Goal: Task Accomplishment & Management: Complete application form

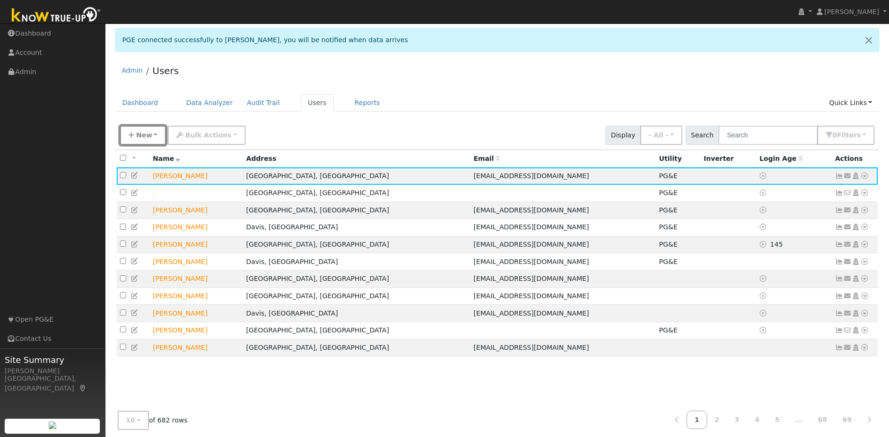
click at [150, 137] on button "New" at bounding box center [143, 135] width 46 height 19
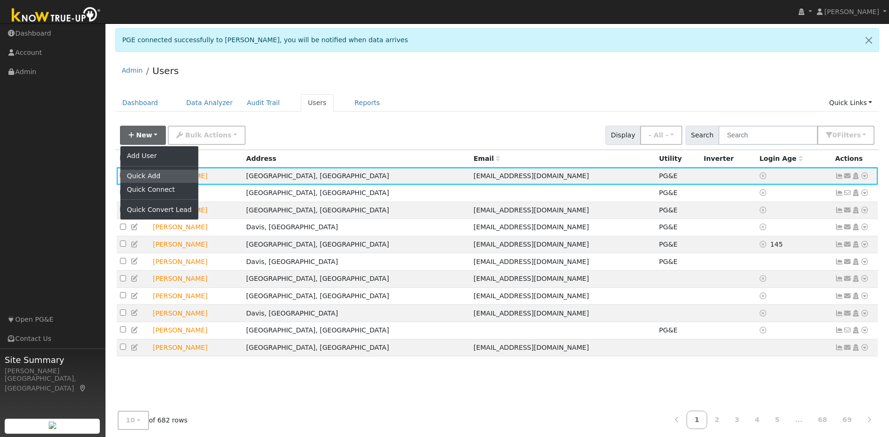
click at [151, 178] on link "Quick Add" at bounding box center [159, 176] width 78 height 13
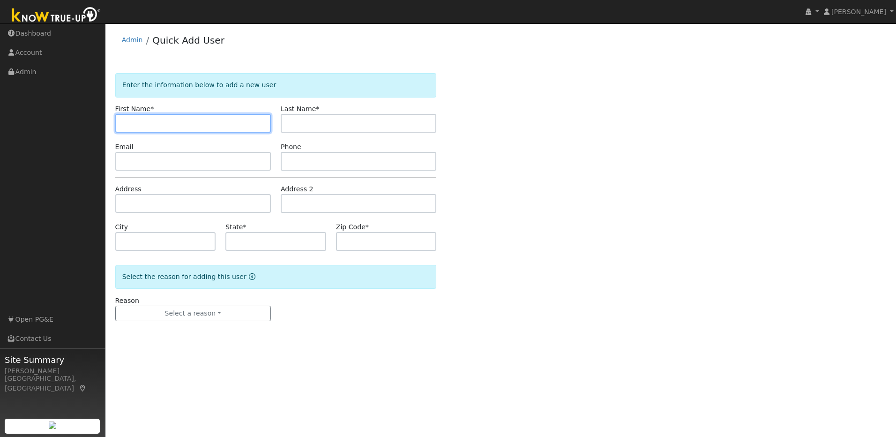
paste input "[PERSON_NAME]"
type input "[PERSON_NAME]"
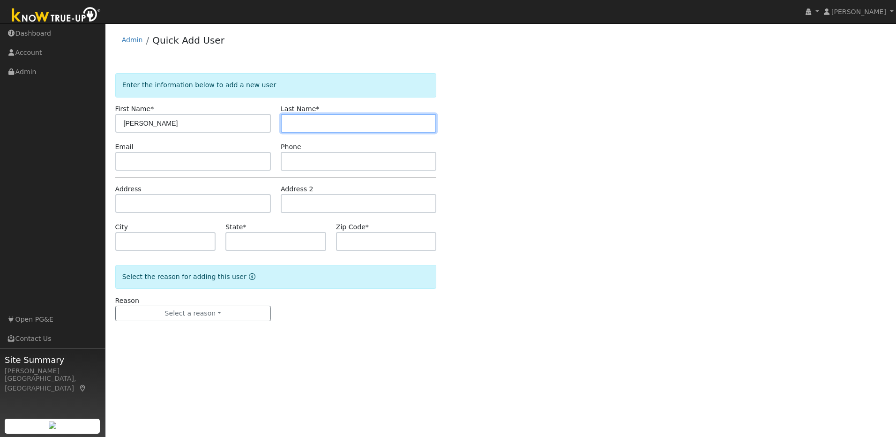
paste input "Calmers"
type input "Calmer"
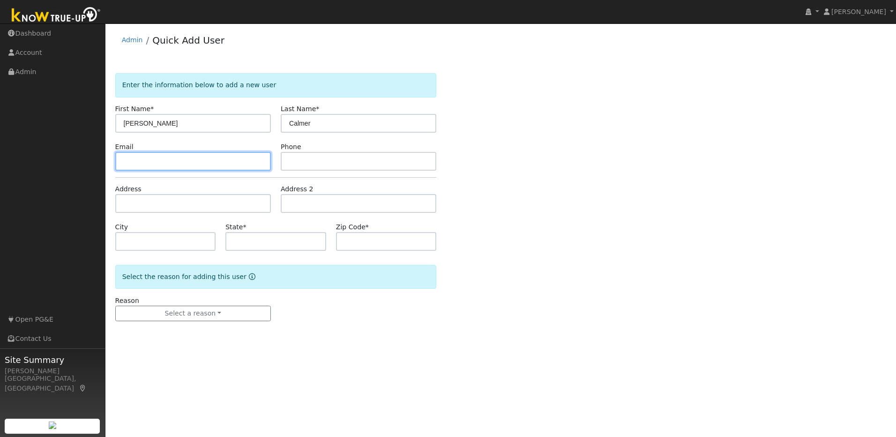
paste input "[PERSON_NAME][EMAIL_ADDRESS][DOMAIN_NAME]"
type input "[PERSON_NAME][EMAIL_ADDRESS][DOMAIN_NAME]"
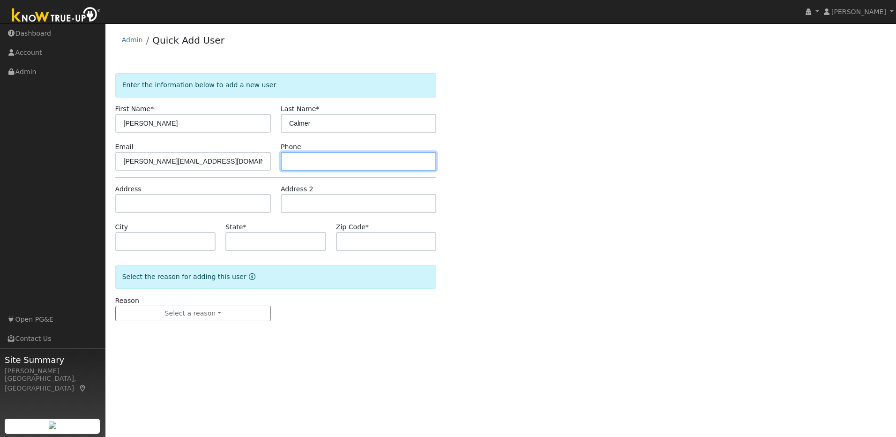
click at [310, 152] on input "text" at bounding box center [359, 161] width 156 height 19
paste input "[PHONE_NUMBER]"
type input "[PHONE_NUMBER]"
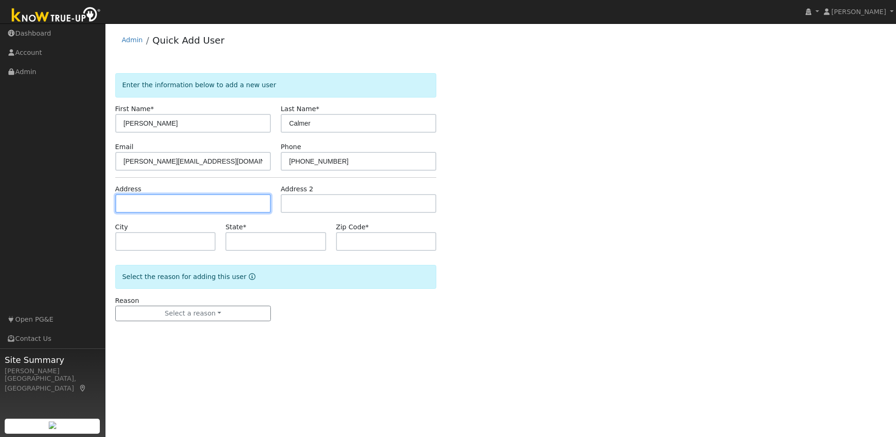
drag, startPoint x: 208, startPoint y: 205, endPoint x: 200, endPoint y: 206, distance: 8.0
click at [208, 205] on input "text" at bounding box center [193, 203] width 156 height 19
paste input "3624 52nd St,"
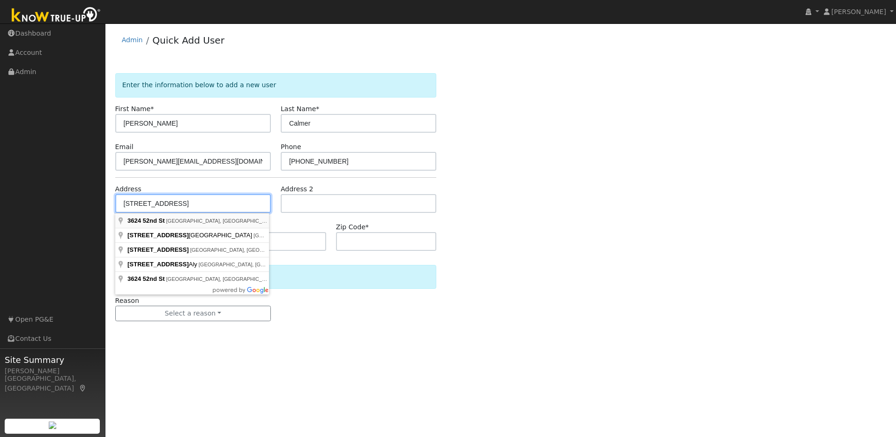
type input "[STREET_ADDRESS]"
type input "[GEOGRAPHIC_DATA]"
type input "CA"
type input "95820"
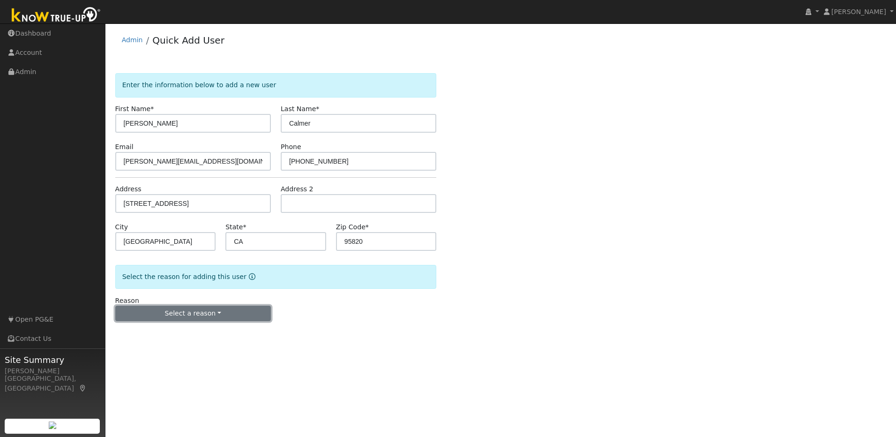
click at [219, 309] on button "Select a reason" at bounding box center [193, 313] width 156 height 16
click at [149, 332] on link "New lead" at bounding box center [168, 332] width 104 height 13
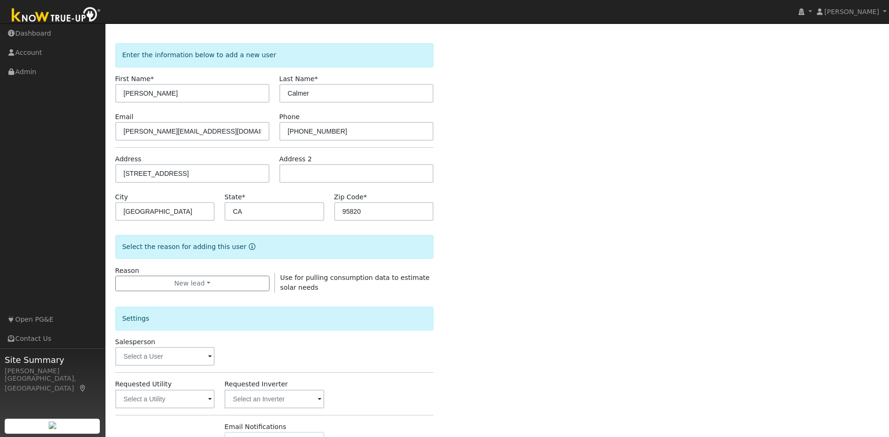
scroll to position [170, 0]
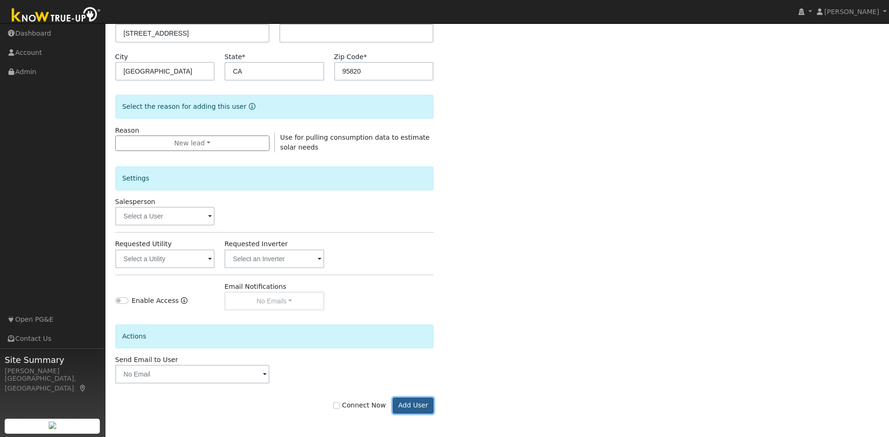
click at [417, 404] on button "Add User" at bounding box center [413, 405] width 41 height 16
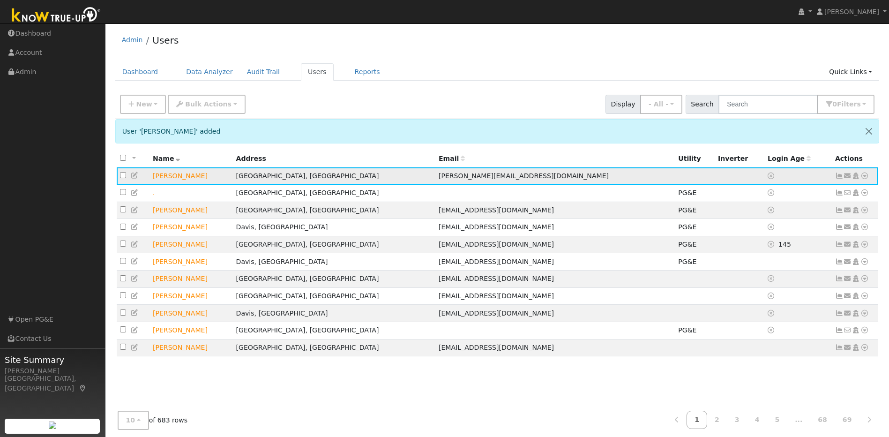
click at [134, 177] on icon at bounding box center [135, 175] width 8 height 7
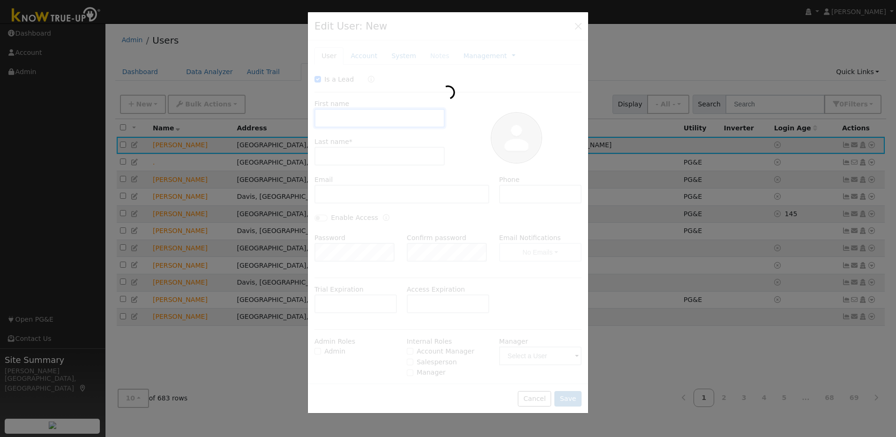
checkbox input "true"
type input "Mathew"
type input "Calmer"
type input "mathew@thebigincredible.com"
type input "206-228-4665"
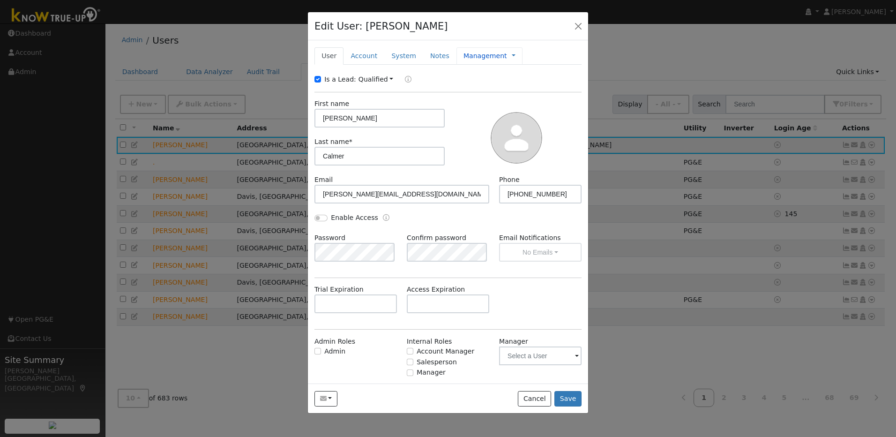
click at [482, 55] on link "Management" at bounding box center [485, 56] width 44 height 10
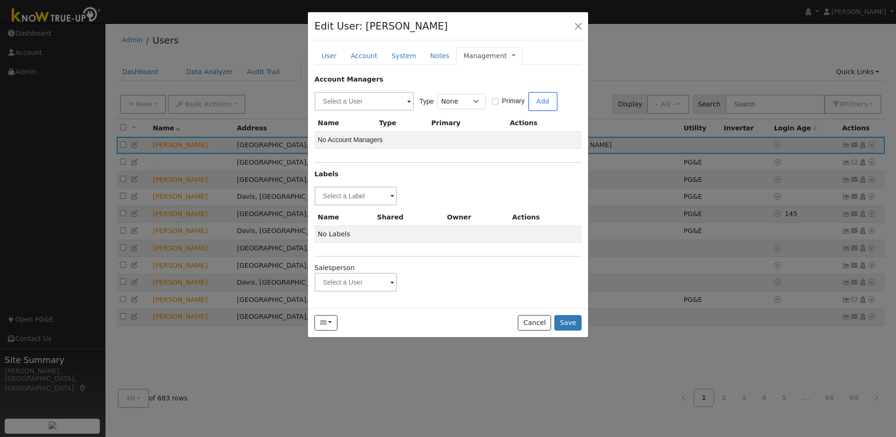
click at [390, 283] on span at bounding box center [392, 282] width 4 height 11
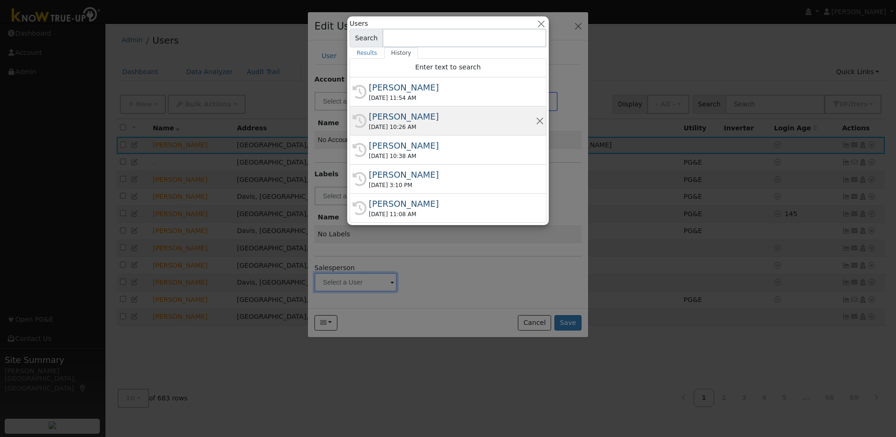
click at [412, 120] on div "Munro Boyd" at bounding box center [452, 116] width 167 height 13
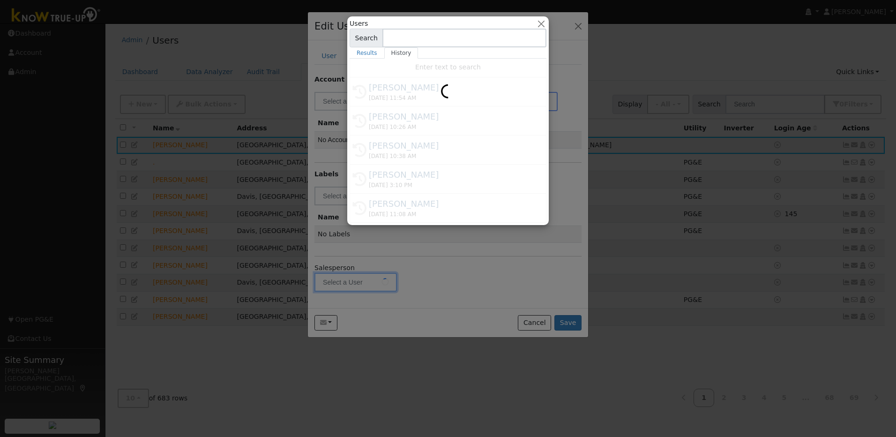
type input "Munro Boyd"
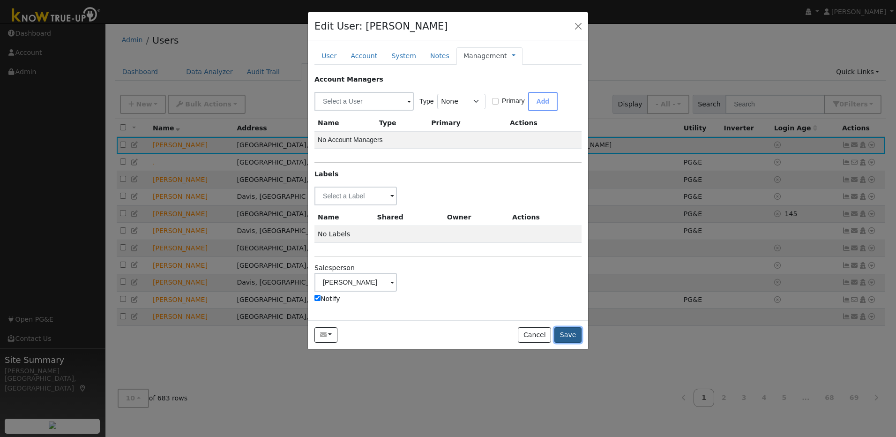
click at [565, 334] on button "Save" at bounding box center [567, 335] width 27 height 16
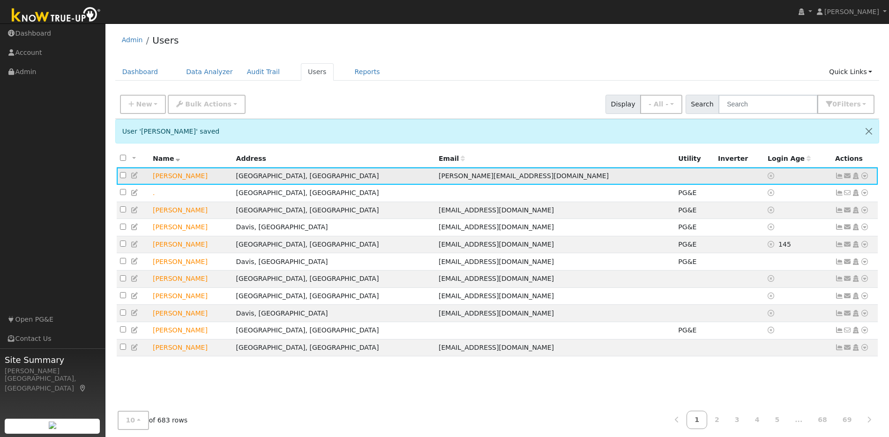
click at [867, 176] on icon at bounding box center [864, 175] width 8 height 7
click at [764, 230] on link "Import From CSV" at bounding box center [765, 226] width 69 height 13
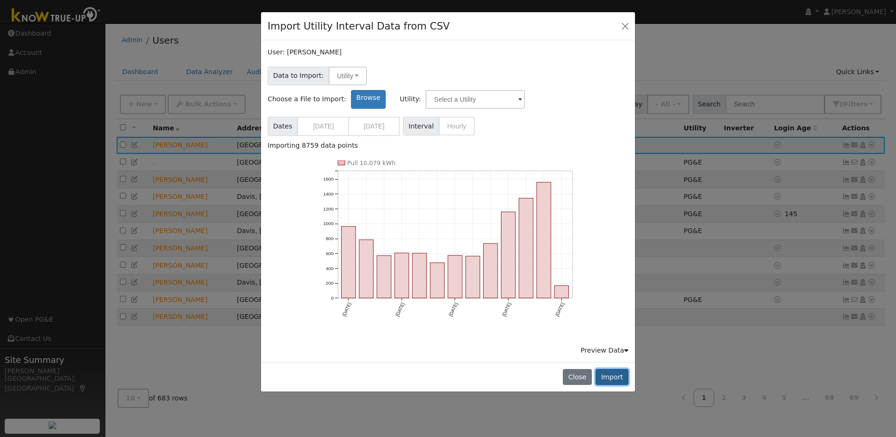
click at [612, 369] on button "Import" at bounding box center [611, 377] width 33 height 16
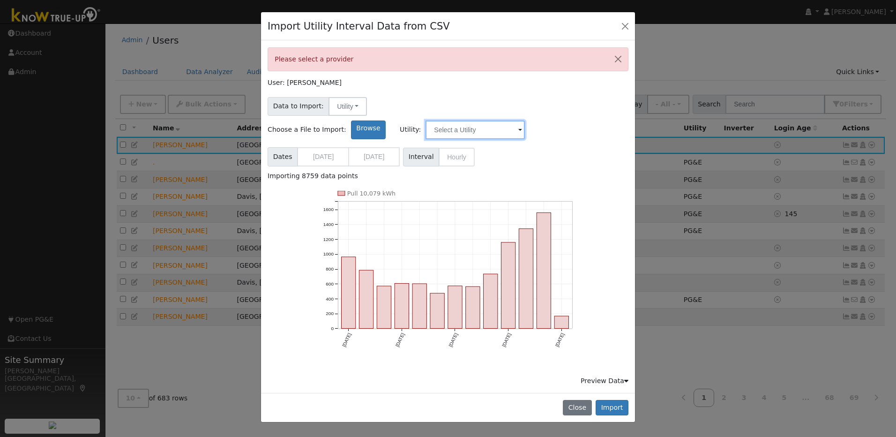
click at [525, 120] on input "text" at bounding box center [474, 129] width 99 height 19
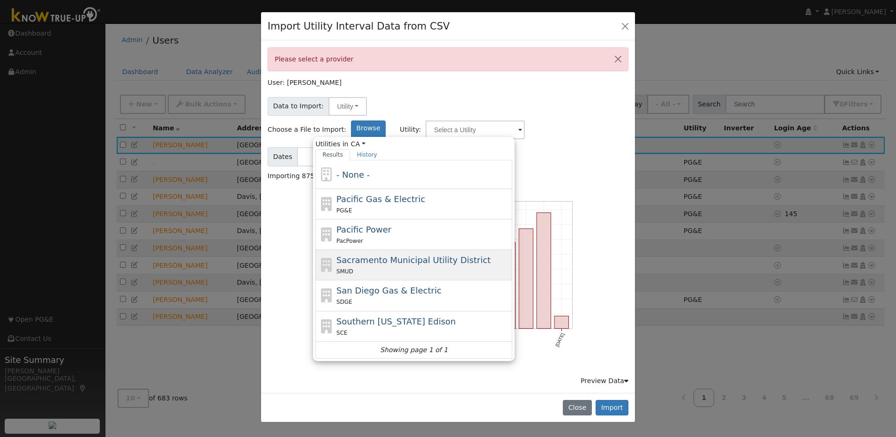
click at [490, 255] on span "Sacramento Municipal Utility District" at bounding box center [413, 260] width 154 height 10
type input "Sacramento Municipal Utility District"
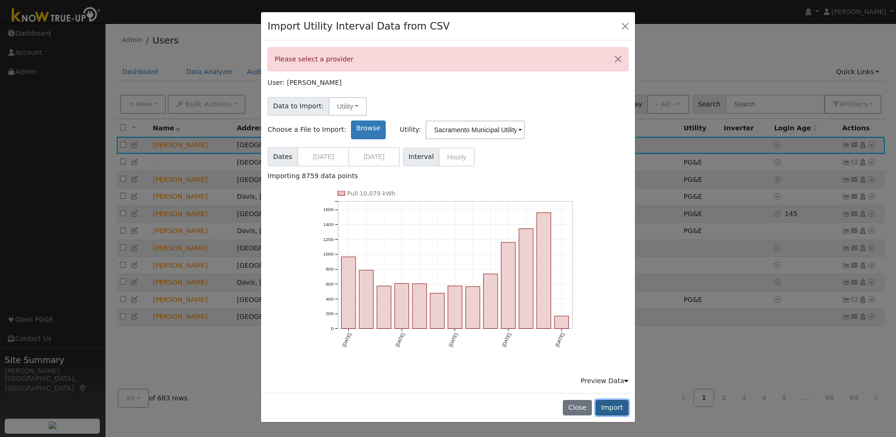
click at [616, 400] on button "Import" at bounding box center [611, 408] width 33 height 16
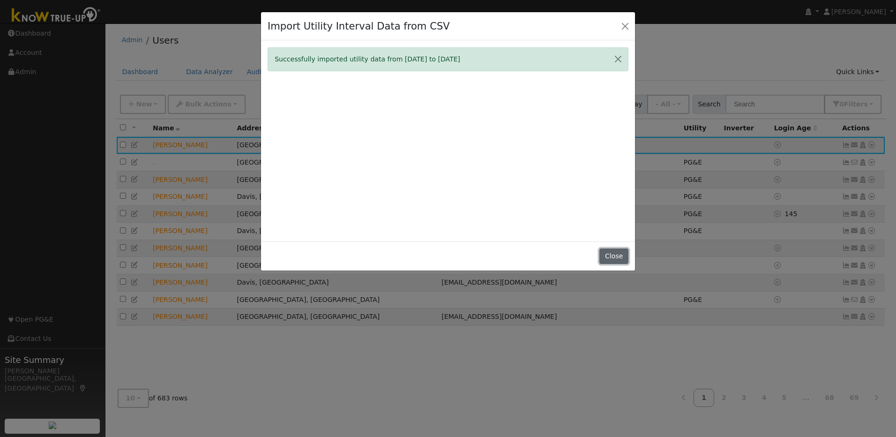
click at [618, 261] on button "Close" at bounding box center [613, 256] width 29 height 16
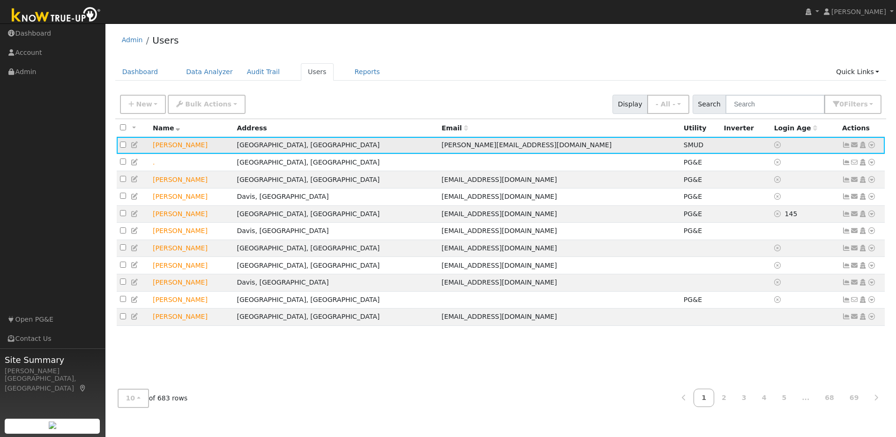
click at [845, 146] on icon at bounding box center [846, 144] width 8 height 7
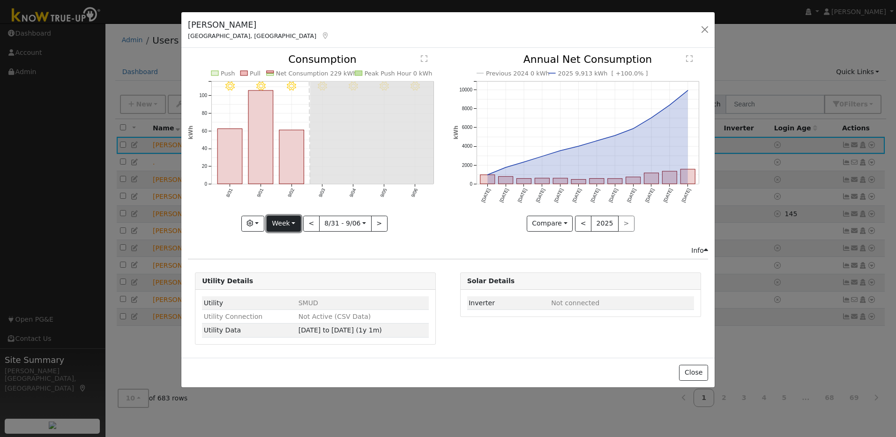
click at [283, 223] on button "Week" at bounding box center [284, 223] width 34 height 16
click at [304, 277] on link "Year" at bounding box center [299, 281] width 65 height 13
type input "2024-09-01"
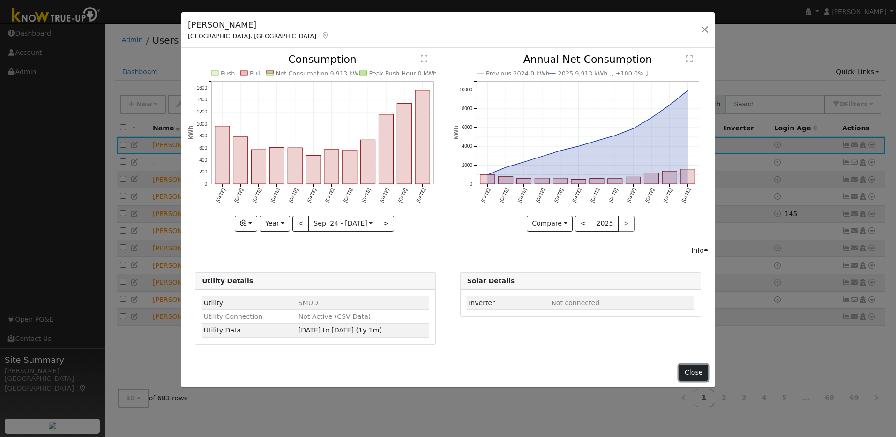
click at [707, 371] on button "Close" at bounding box center [693, 372] width 29 height 16
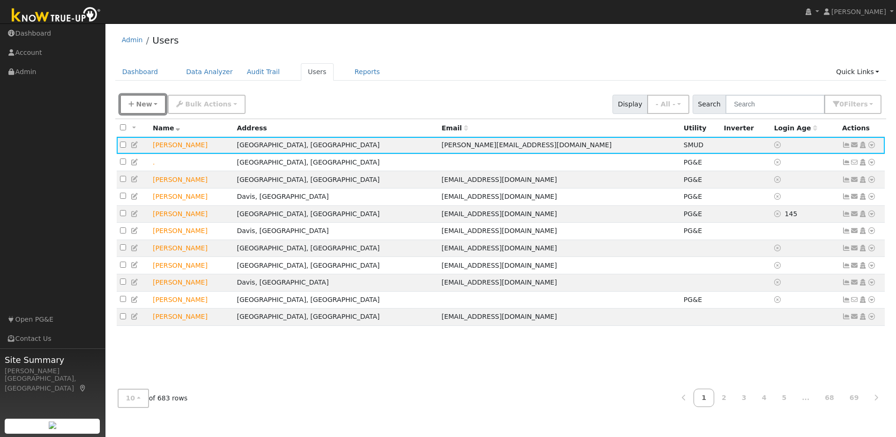
click at [152, 104] on button "New" at bounding box center [143, 104] width 46 height 19
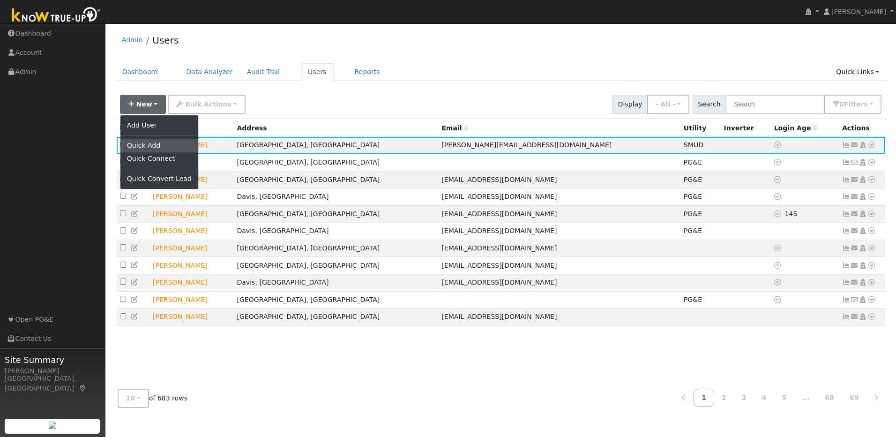
click at [160, 148] on link "Quick Add" at bounding box center [159, 145] width 78 height 13
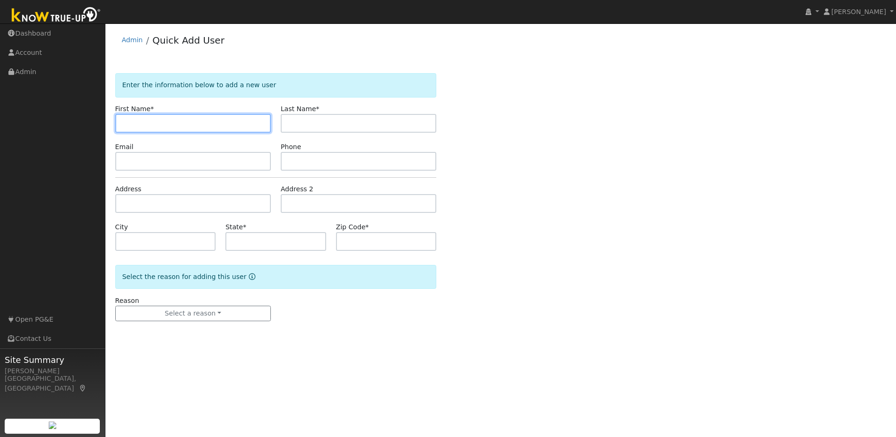
paste input "9256286837"
type input "9256286837"
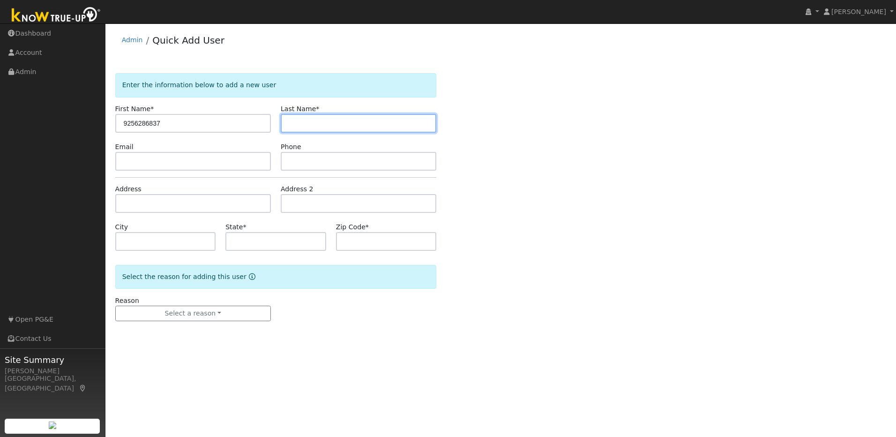
click at [353, 115] on input "text" at bounding box center [359, 123] width 156 height 19
paste input "Russell"
type input "Russell"
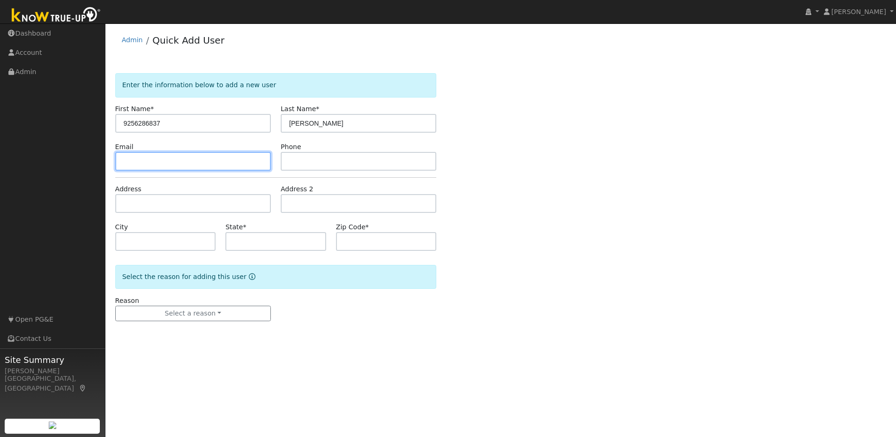
drag, startPoint x: 185, startPoint y: 155, endPoint x: 164, endPoint y: 145, distance: 22.4
click at [184, 155] on input "text" at bounding box center [193, 161] width 156 height 19
paste input "[EMAIL_ADDRESS][DOMAIN_NAME]"
type input "[EMAIL_ADDRESS][DOMAIN_NAME]"
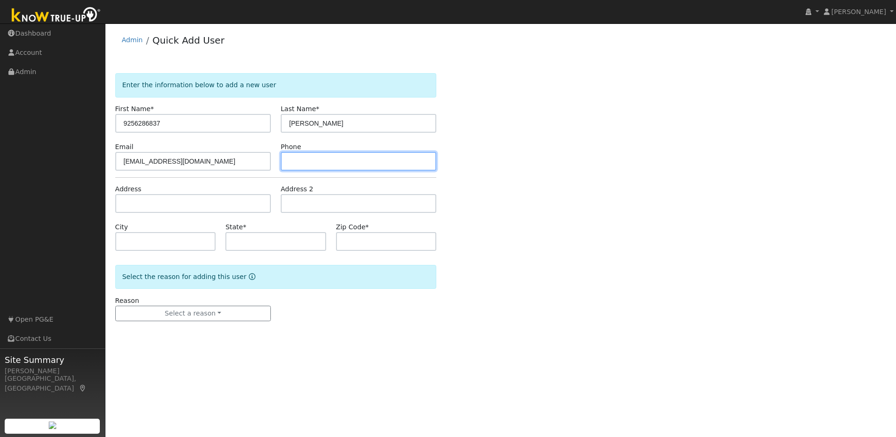
click at [321, 157] on input "text" at bounding box center [359, 161] width 156 height 19
paste input "916-769-7855"
type input "916-769-7855"
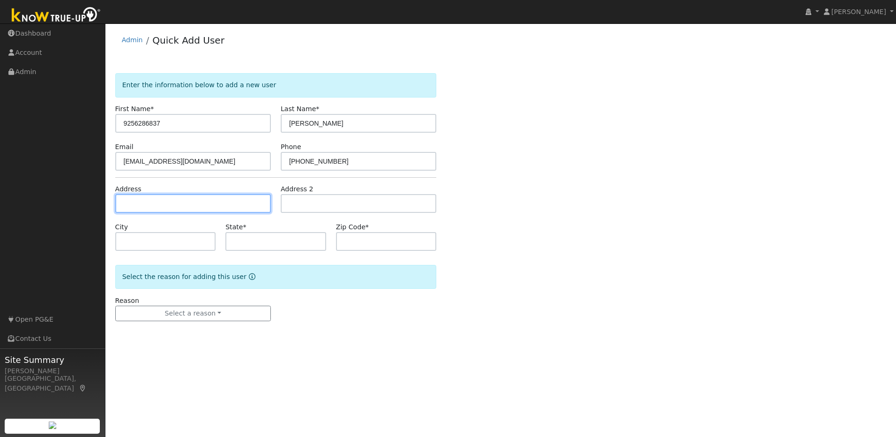
click at [210, 198] on input "text" at bounding box center [193, 203] width 156 height 19
paste input "715 Falcon Ave."
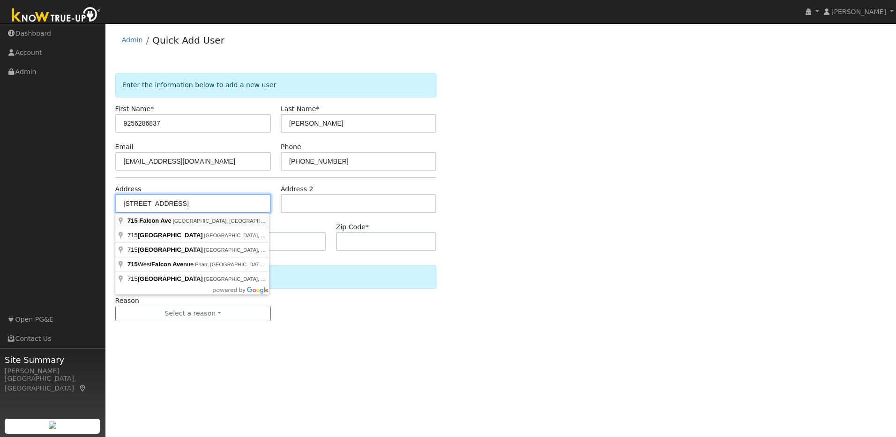
type input "715 Falcon Avenue"
type input "Davis"
type input "CA"
type input "95616"
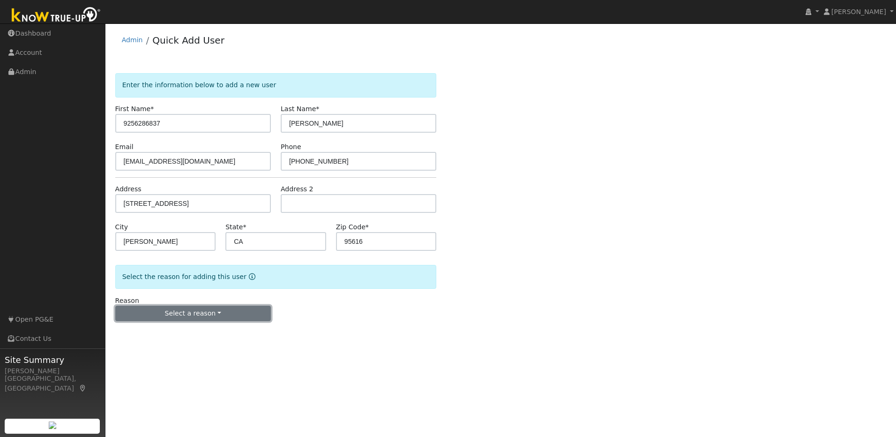
click at [228, 318] on button "Select a reason" at bounding box center [193, 313] width 156 height 16
drag, startPoint x: 167, startPoint y: 330, endPoint x: 169, endPoint y: 325, distance: 5.5
click at [168, 326] on link "New lead" at bounding box center [168, 332] width 104 height 13
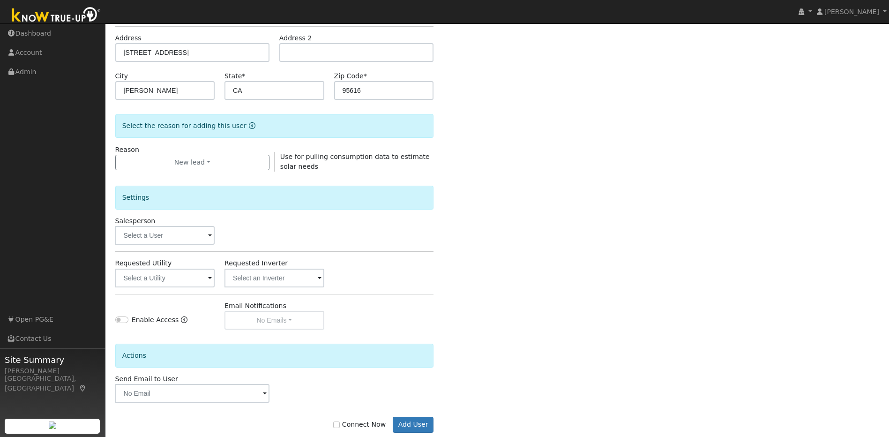
scroll to position [170, 0]
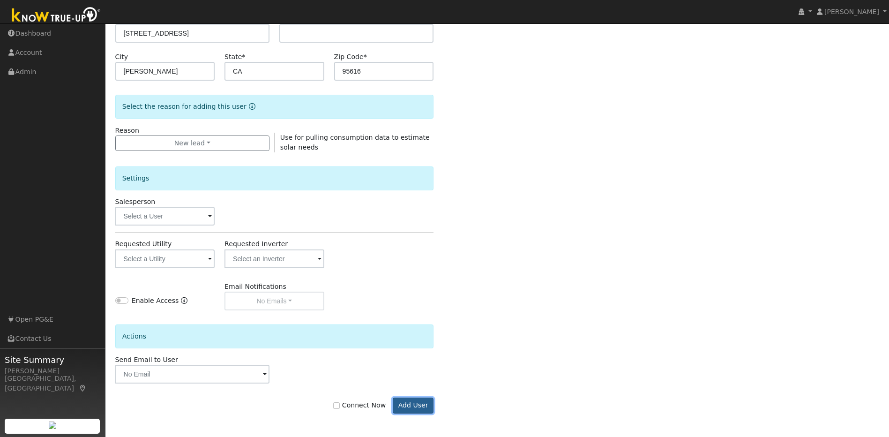
click at [402, 405] on button "Add User" at bounding box center [413, 405] width 41 height 16
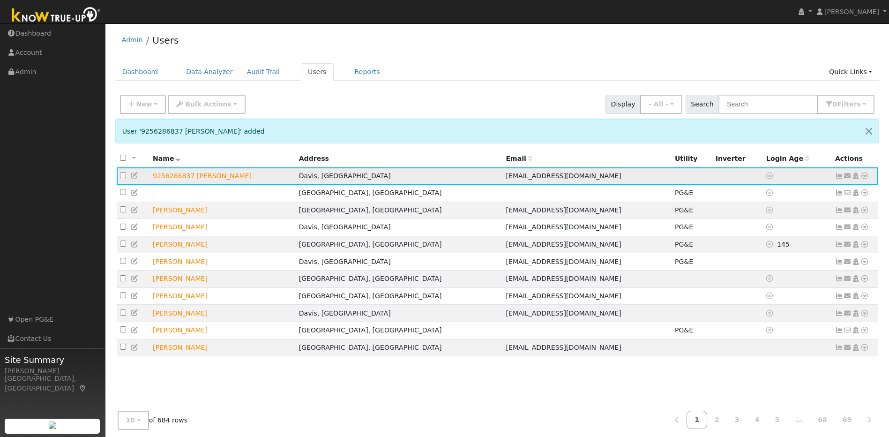
click at [206, 177] on td "9256286837 [PERSON_NAME]" at bounding box center [222, 175] width 146 height 17
click at [206, 177] on td "9256286837 Russell" at bounding box center [222, 175] width 146 height 17
drag, startPoint x: 206, startPoint y: 177, endPoint x: 240, endPoint y: 183, distance: 34.2
click at [240, 183] on td "9256286837 Russell" at bounding box center [222, 175] width 146 height 17
drag, startPoint x: 189, startPoint y: 175, endPoint x: 156, endPoint y: 177, distance: 33.8
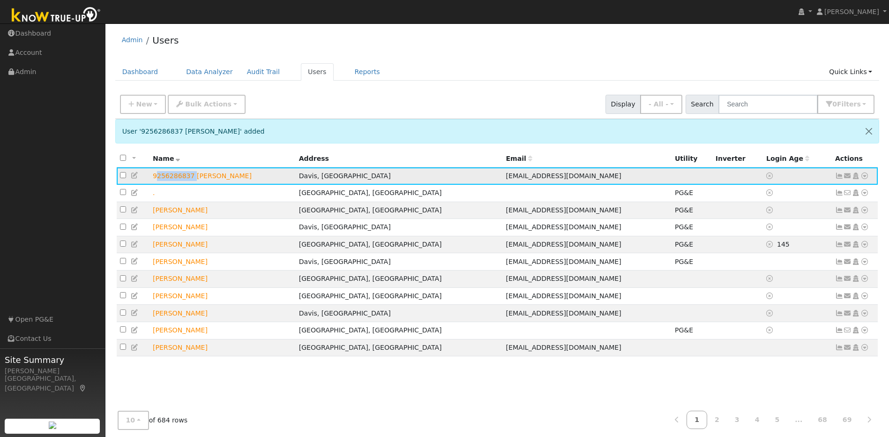
click at [156, 177] on td "9256286837 Russell" at bounding box center [222, 175] width 146 height 17
drag, startPoint x: 156, startPoint y: 177, endPoint x: 321, endPoint y: 101, distance: 181.9
click at [321, 101] on div "New Add User Quick Add Quick Connect Quick Convert Lead Bulk Actions Send Email…" at bounding box center [497, 102] width 758 height 22
click at [134, 178] on icon at bounding box center [135, 175] width 8 height 7
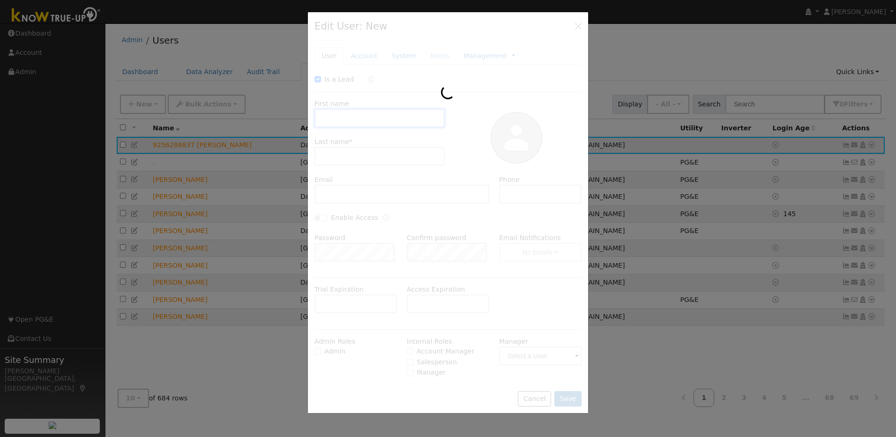
checkbox input "true"
type input "9256286837"
type input "Russell"
type input "[EMAIL_ADDRESS][DOMAIN_NAME]"
type input "916-769-7855"
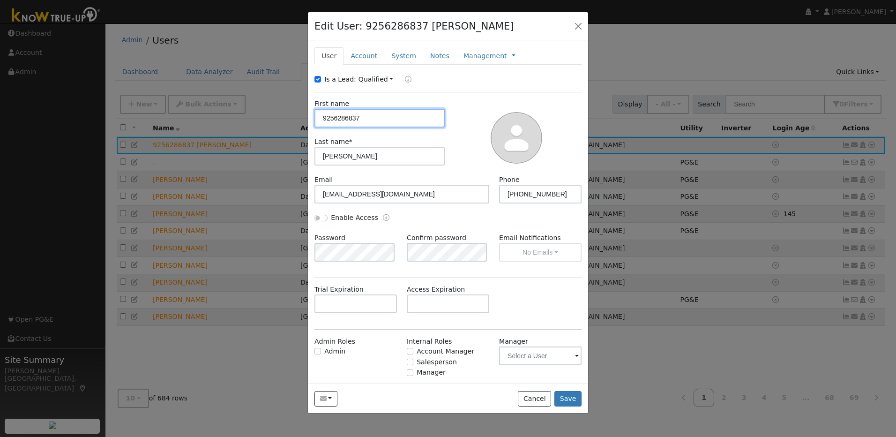
drag, startPoint x: 389, startPoint y: 118, endPoint x: 315, endPoint y: 113, distance: 74.1
click at [315, 113] on input "9256286837" at bounding box center [379, 118] width 130 height 19
paste input "715 Falcon Ave."
click at [473, 56] on link "Management" at bounding box center [485, 56] width 44 height 10
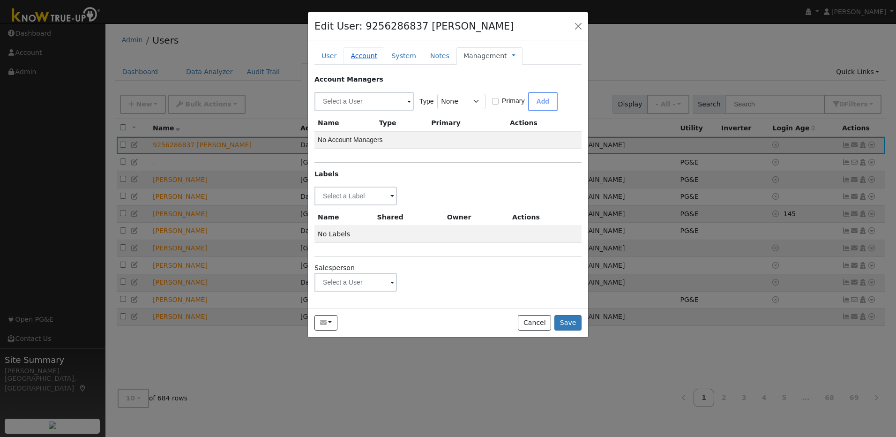
click at [360, 57] on link "Account" at bounding box center [363, 55] width 41 height 17
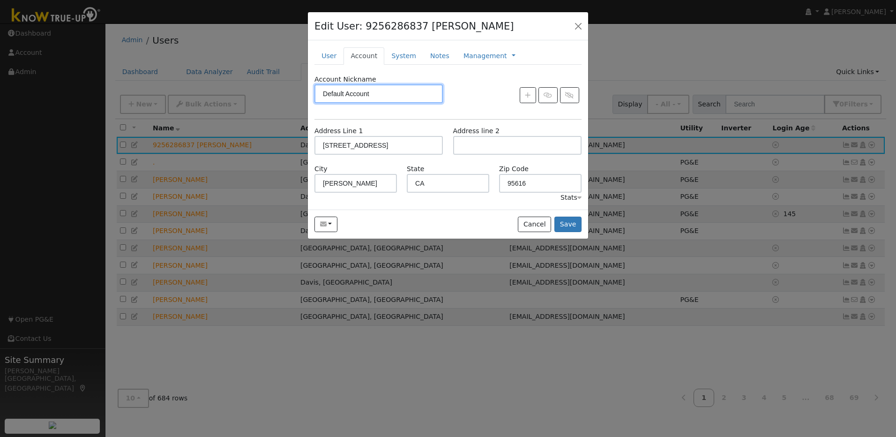
drag, startPoint x: 396, startPoint y: 95, endPoint x: 315, endPoint y: 94, distance: 81.0
click at [315, 94] on input "Default Account" at bounding box center [378, 93] width 128 height 19
click at [483, 95] on div at bounding box center [517, 95] width 138 height 16
click at [528, 227] on button "Cancel" at bounding box center [534, 224] width 33 height 16
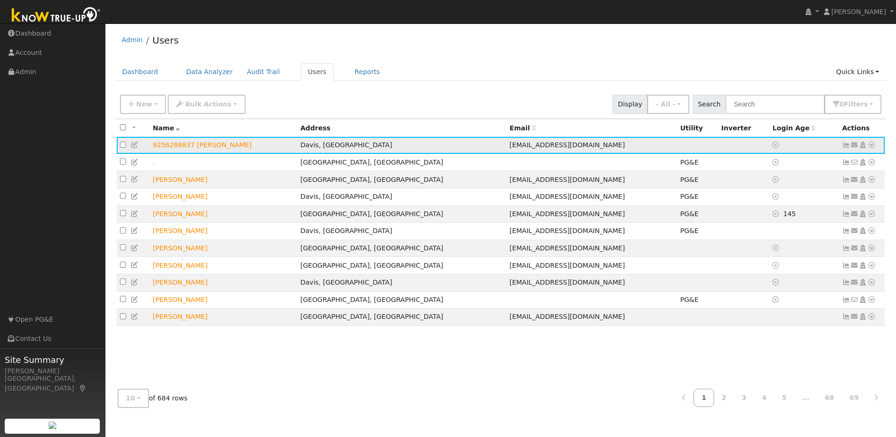
click at [190, 147] on td "9256286837 Russell" at bounding box center [223, 145] width 148 height 17
click at [135, 144] on icon at bounding box center [135, 144] width 8 height 7
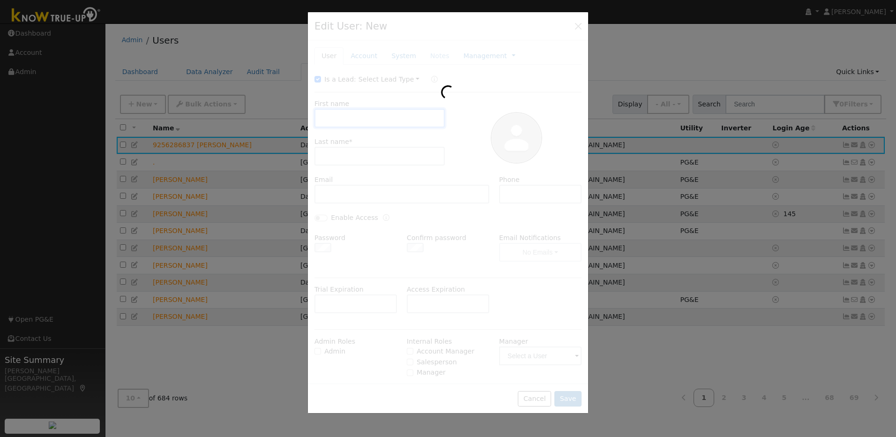
type input "9256286837"
type input "Russell"
type input "[EMAIL_ADDRESS][DOMAIN_NAME]"
type input "916-769-7855"
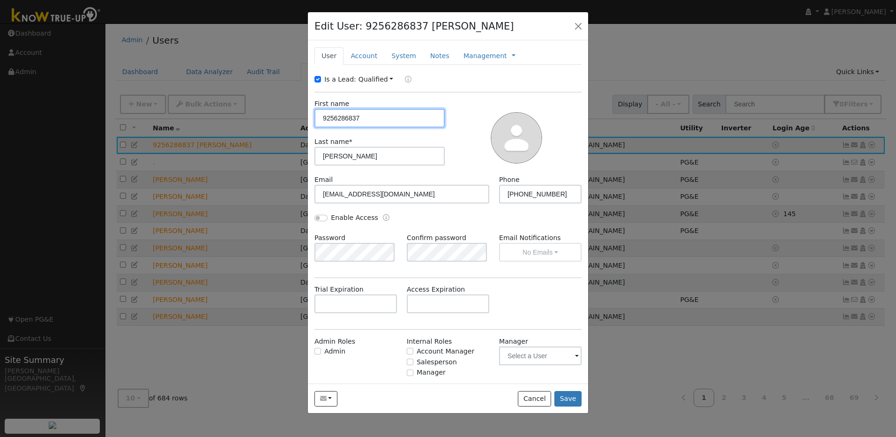
drag, startPoint x: 371, startPoint y: 116, endPoint x: 320, endPoint y: 114, distance: 51.1
click at [320, 114] on input "9256286837" at bounding box center [379, 118] width 130 height 19
click at [565, 400] on button "Save" at bounding box center [567, 399] width 27 height 16
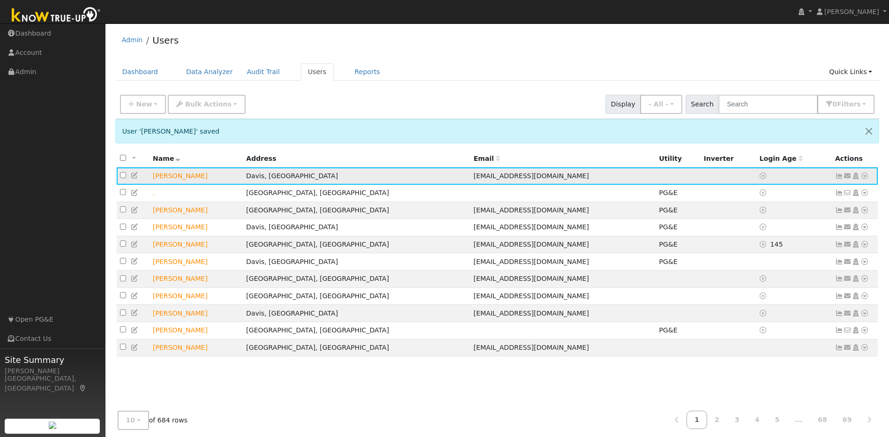
click at [133, 176] on icon at bounding box center [135, 175] width 8 height 7
type input "Michael"
type input "Russell"
type input "[EMAIL_ADDRESS][DOMAIN_NAME]"
type input "916-769-7855"
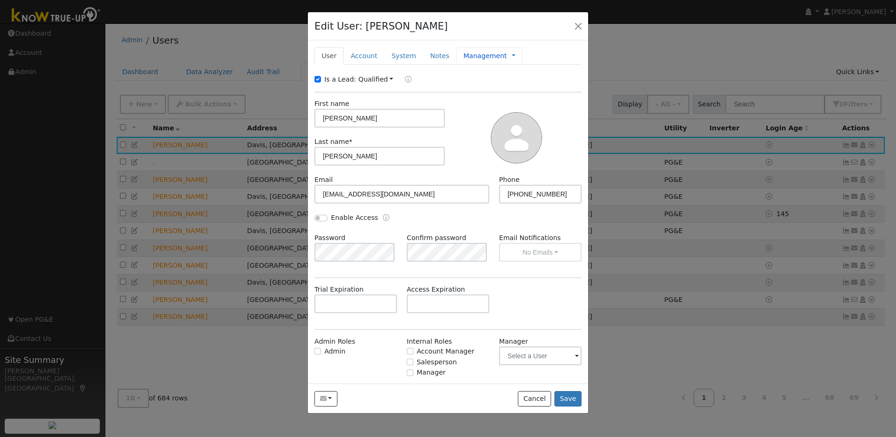
click at [468, 54] on link "Management" at bounding box center [485, 56] width 44 height 10
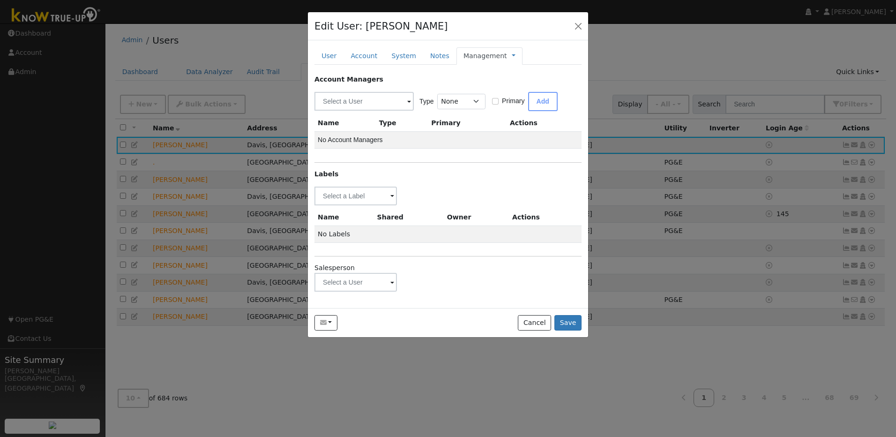
click at [391, 283] on span at bounding box center [392, 282] width 4 height 11
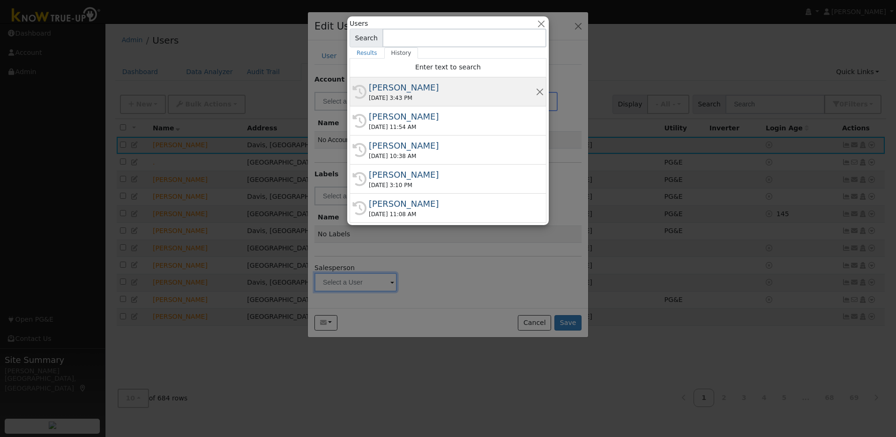
click at [402, 93] on div "Munro Boyd" at bounding box center [452, 87] width 167 height 13
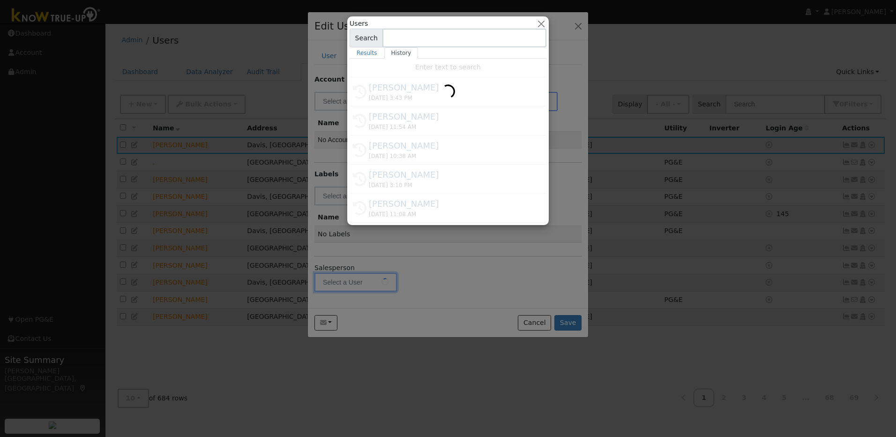
type input "Munro Boyd"
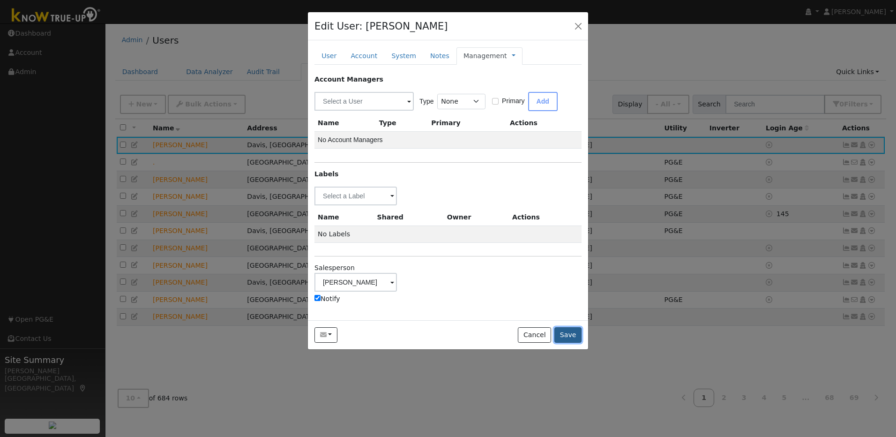
click at [567, 336] on button "Save" at bounding box center [567, 335] width 27 height 16
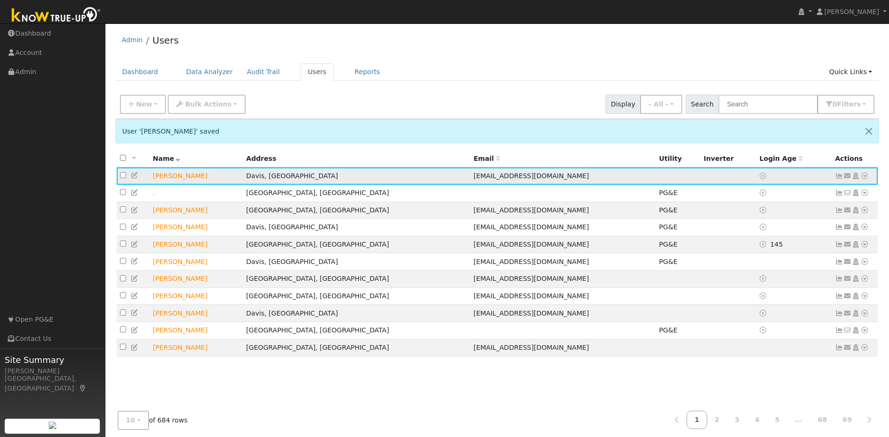
click at [866, 176] on icon at bounding box center [864, 175] width 8 height 7
click at [753, 246] on link "Utility" at bounding box center [766, 246] width 65 height 13
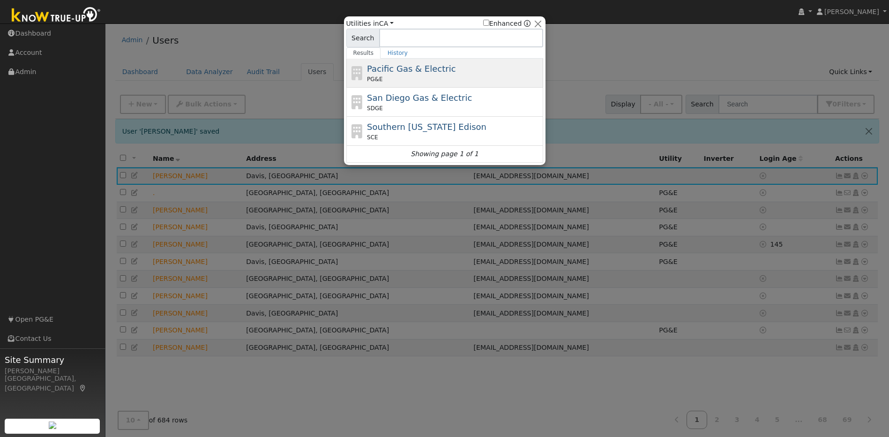
click at [425, 75] on div "PG&E" at bounding box center [454, 79] width 174 height 8
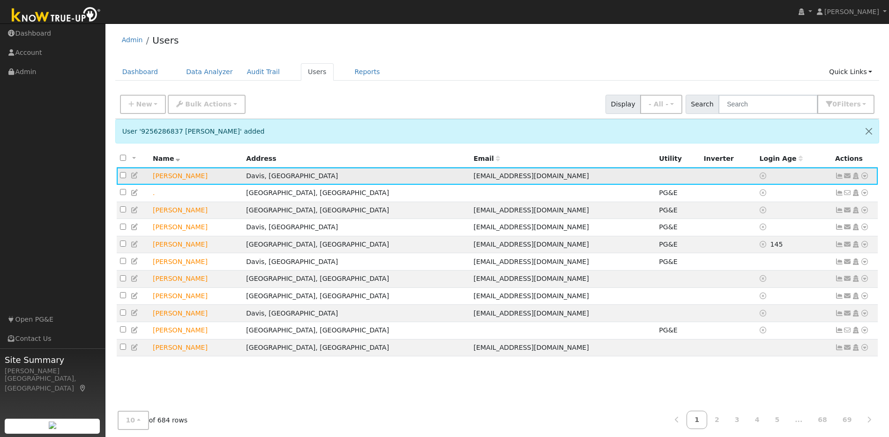
click at [867, 178] on icon at bounding box center [864, 175] width 8 height 7
click at [764, 247] on link "Utility" at bounding box center [766, 246] width 65 height 13
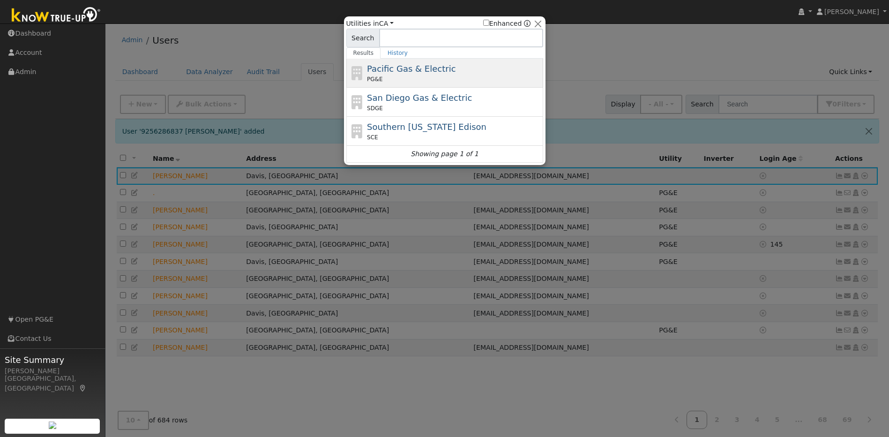
click at [399, 76] on div "PG&E" at bounding box center [454, 79] width 174 height 8
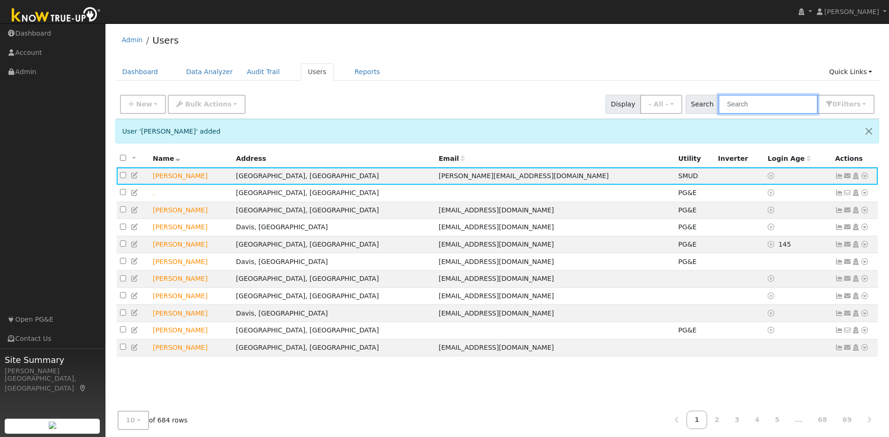
click at [769, 106] on input "text" at bounding box center [767, 104] width 99 height 19
click at [790, 102] on input "text" at bounding box center [767, 104] width 99 height 19
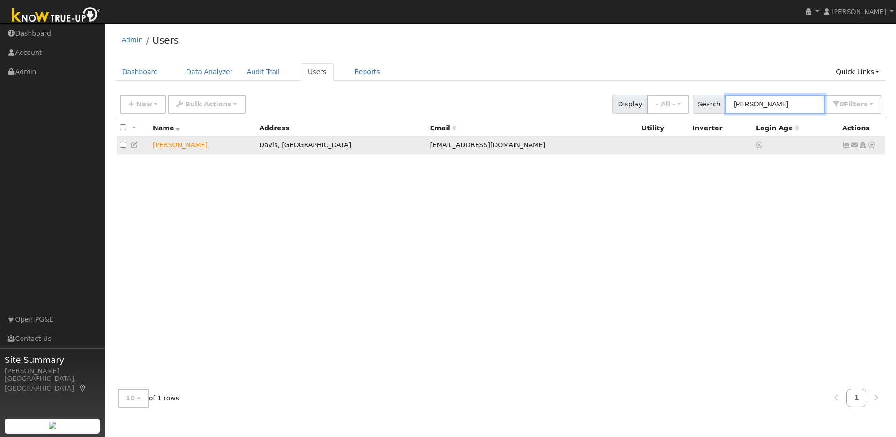
type input "[PERSON_NAME]"
click at [870, 146] on icon at bounding box center [871, 144] width 8 height 7
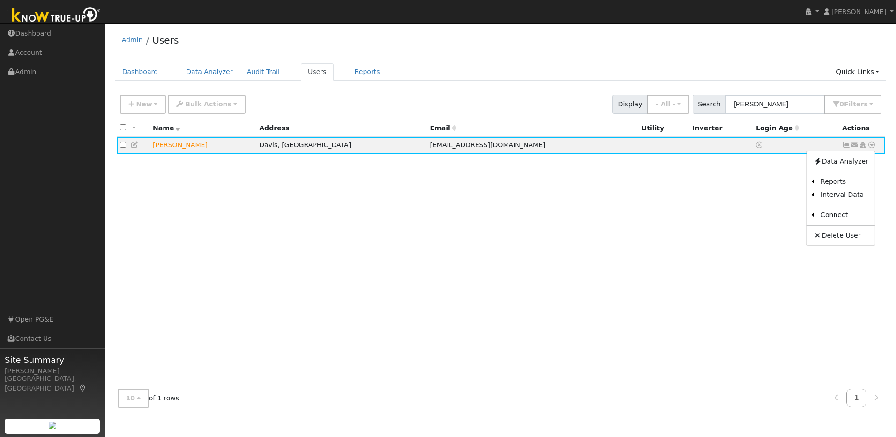
click at [0, 0] on link "Utility" at bounding box center [0, 0] width 0 height 0
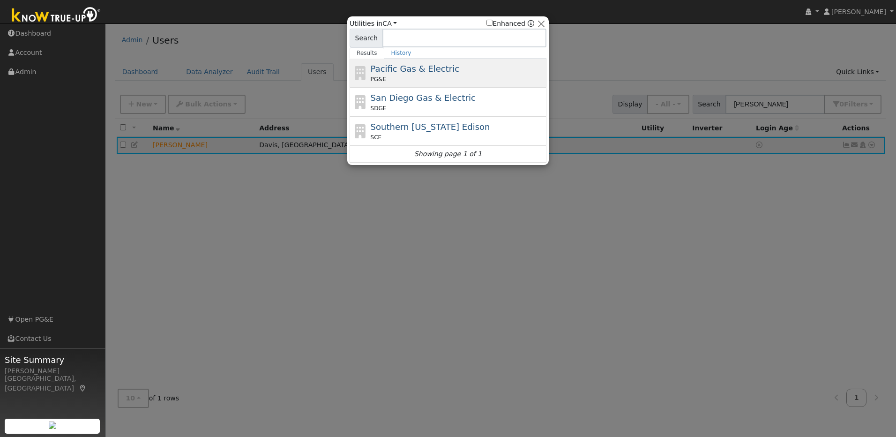
click at [439, 72] on span "Pacific Gas & Electric" at bounding box center [415, 69] width 89 height 10
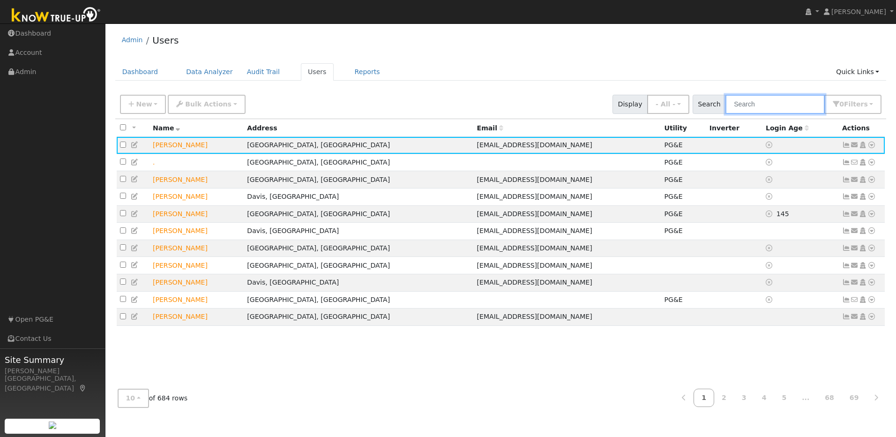
click at [803, 104] on input "text" at bounding box center [774, 104] width 99 height 19
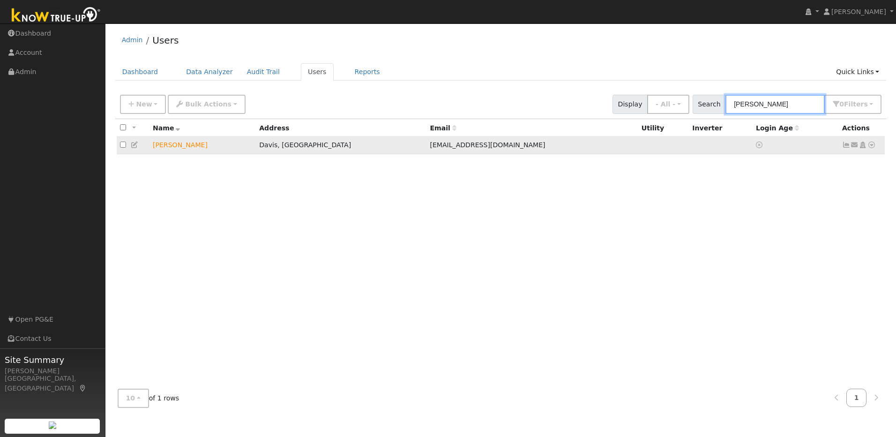
type input "[PERSON_NAME]"
click at [868, 146] on icon at bounding box center [871, 144] width 8 height 7
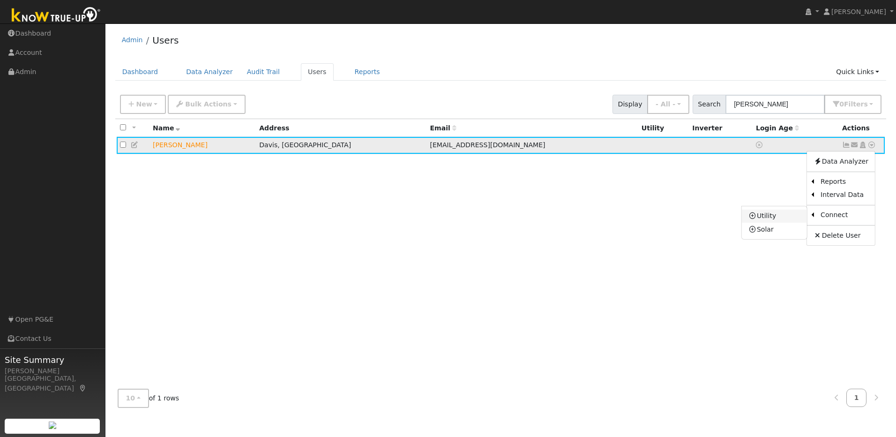
click at [782, 218] on link "Utility" at bounding box center [773, 215] width 65 height 13
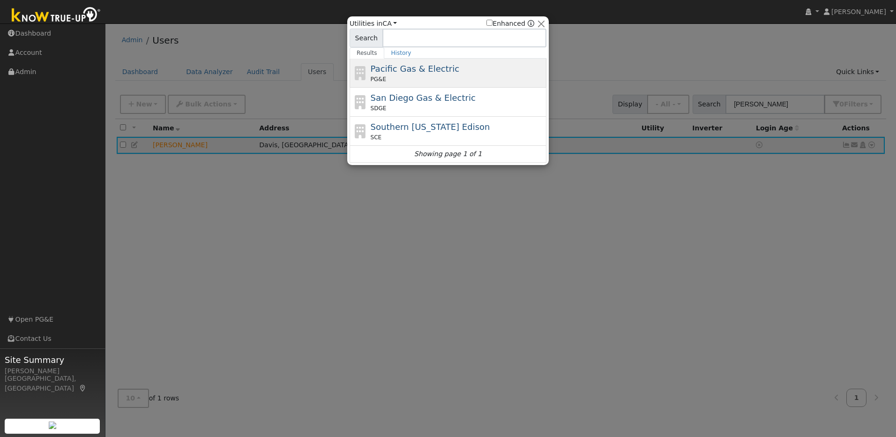
click at [465, 63] on div "Pacific Gas & Electric PG&E" at bounding box center [458, 72] width 174 height 21
